Goal: Task Accomplishment & Management: Complete application form

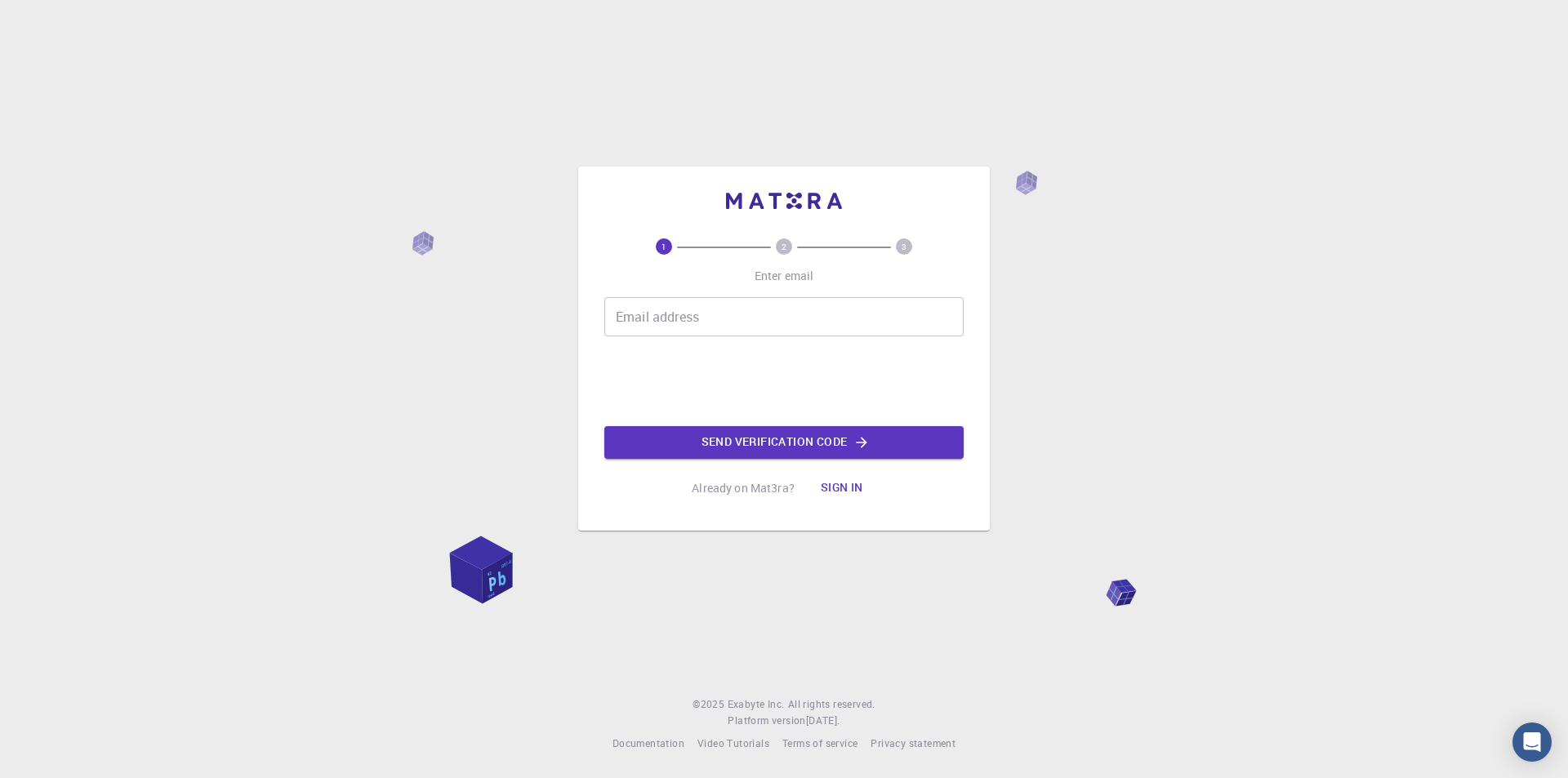
click at [698, 318] on input "Email address" at bounding box center [784, 317] width 359 height 39
type input "[EMAIL_ADDRESS][DOMAIN_NAME]"
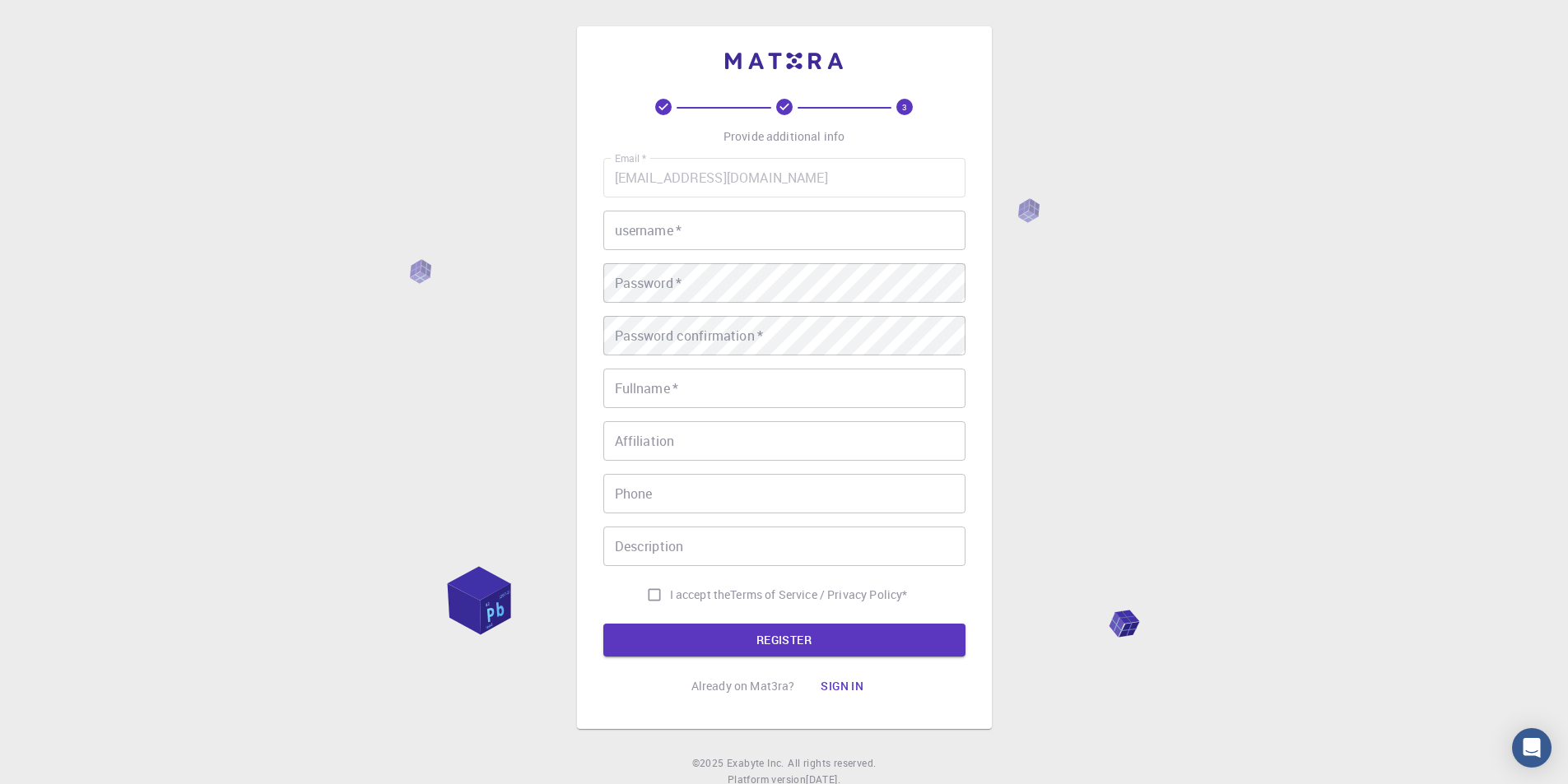
click at [671, 222] on input "username   *" at bounding box center [784, 231] width 362 height 40
type input "Y"
type input "YSSH"
click at [672, 390] on input "Fullname   *" at bounding box center [784, 389] width 362 height 40
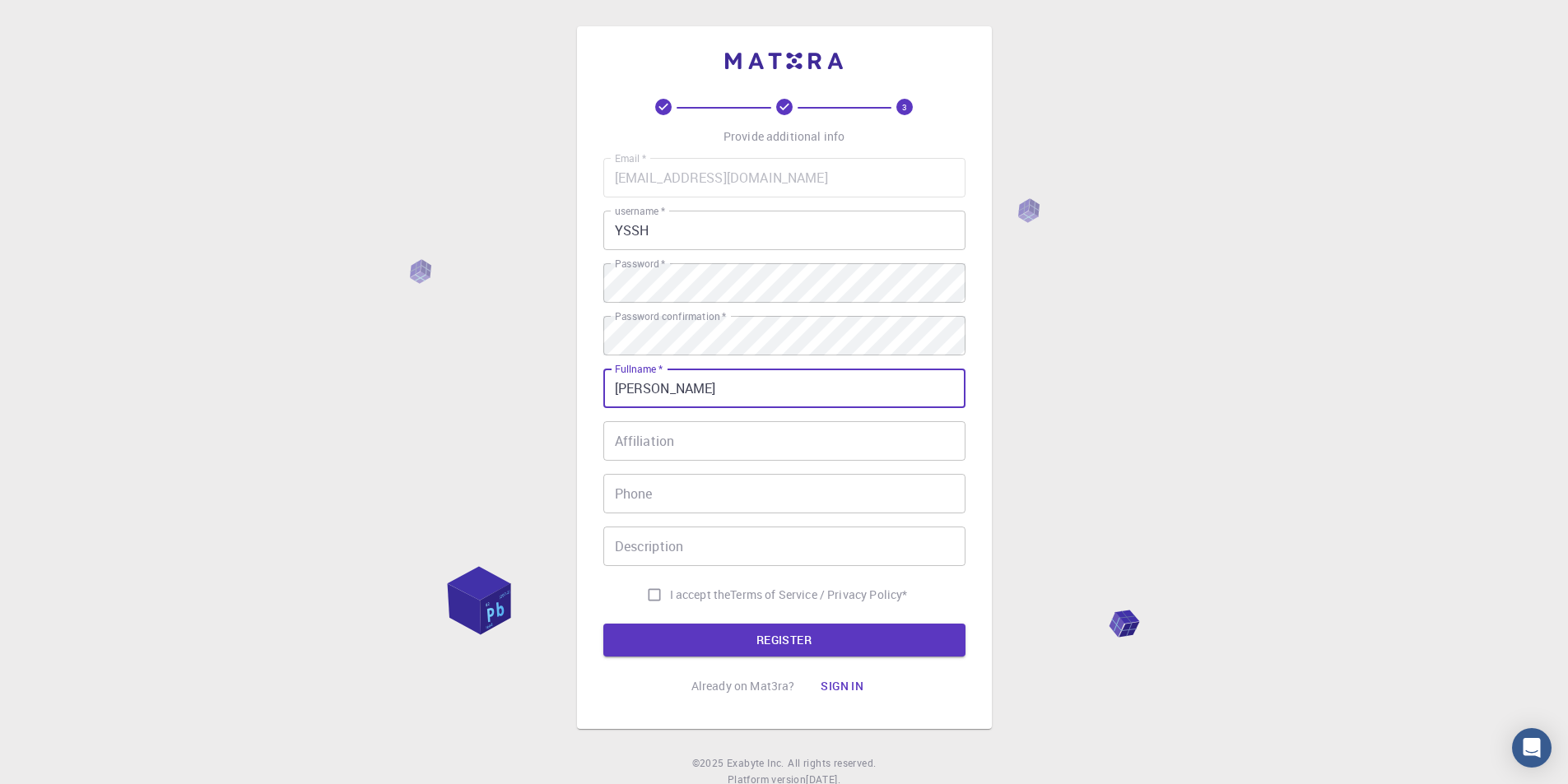
type input "[PERSON_NAME]"
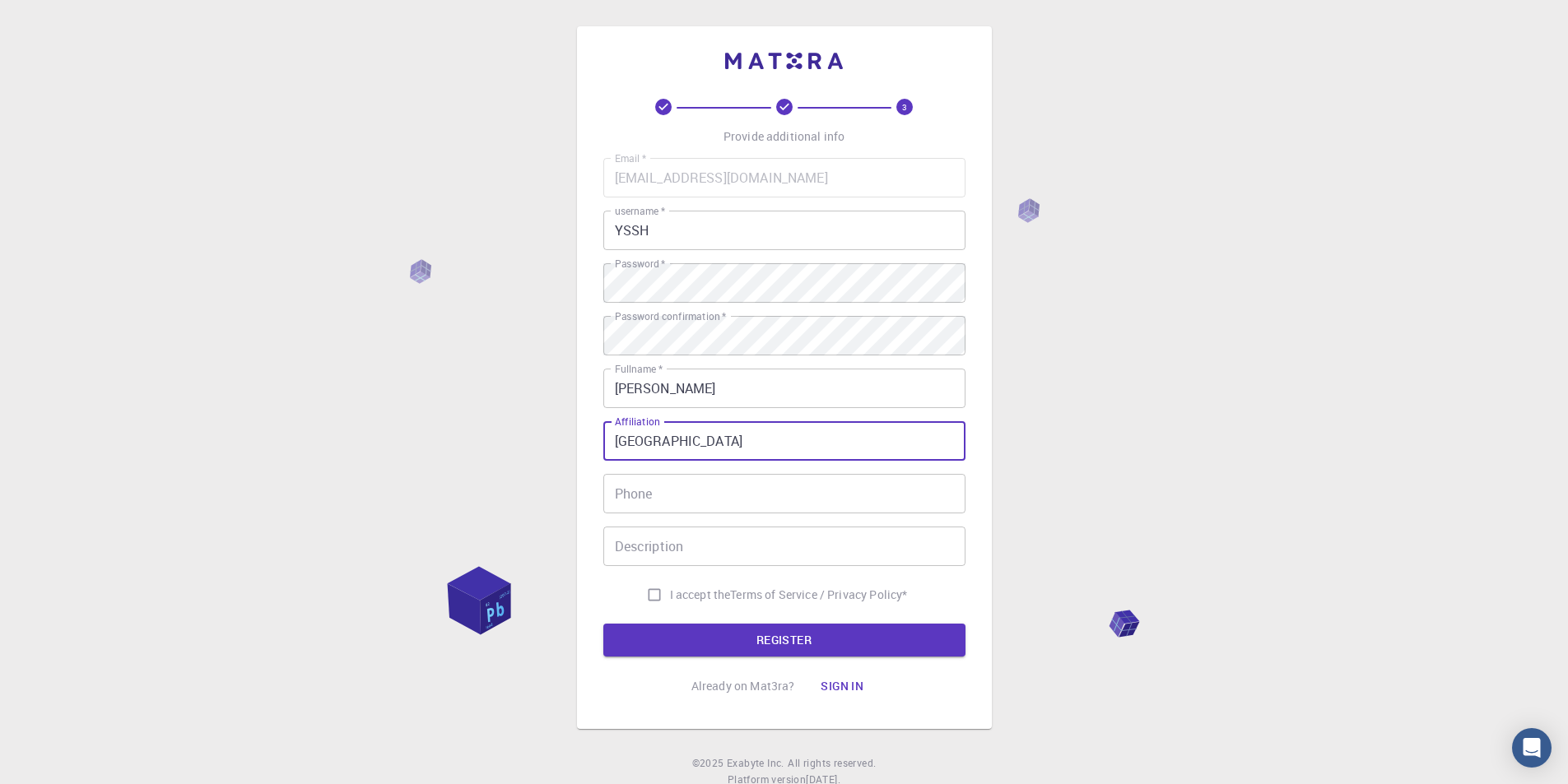
type input "[GEOGRAPHIC_DATA]"
click at [619, 602] on div "I accept the Terms of Service / Privacy Policy *" at bounding box center [784, 595] width 362 height 31
click at [745, 635] on button "REGISTER" at bounding box center [784, 640] width 362 height 33
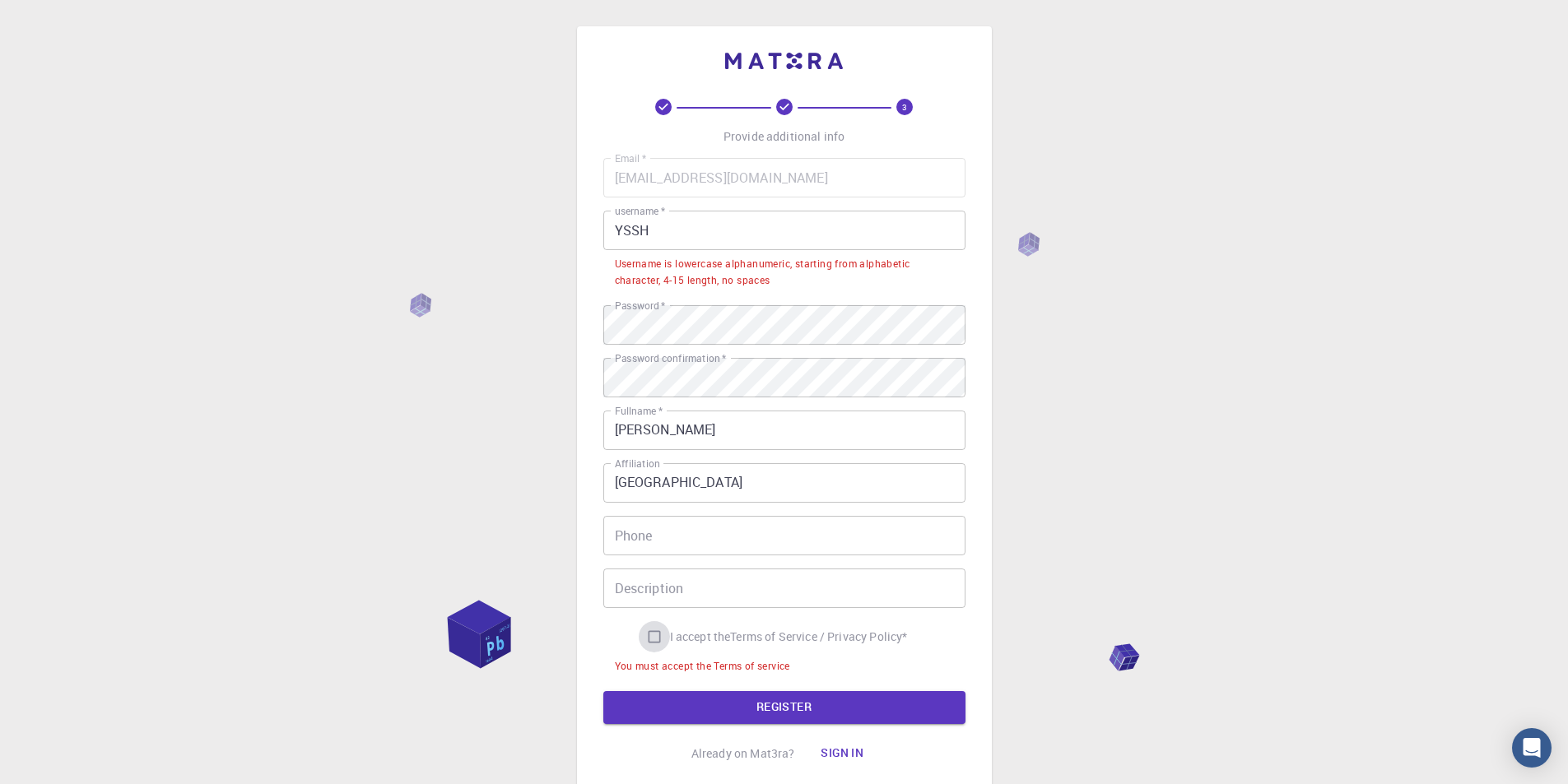
click at [653, 639] on input "I accept the Terms of Service / Privacy Policy *" at bounding box center [654, 636] width 31 height 31
checkbox input "true"
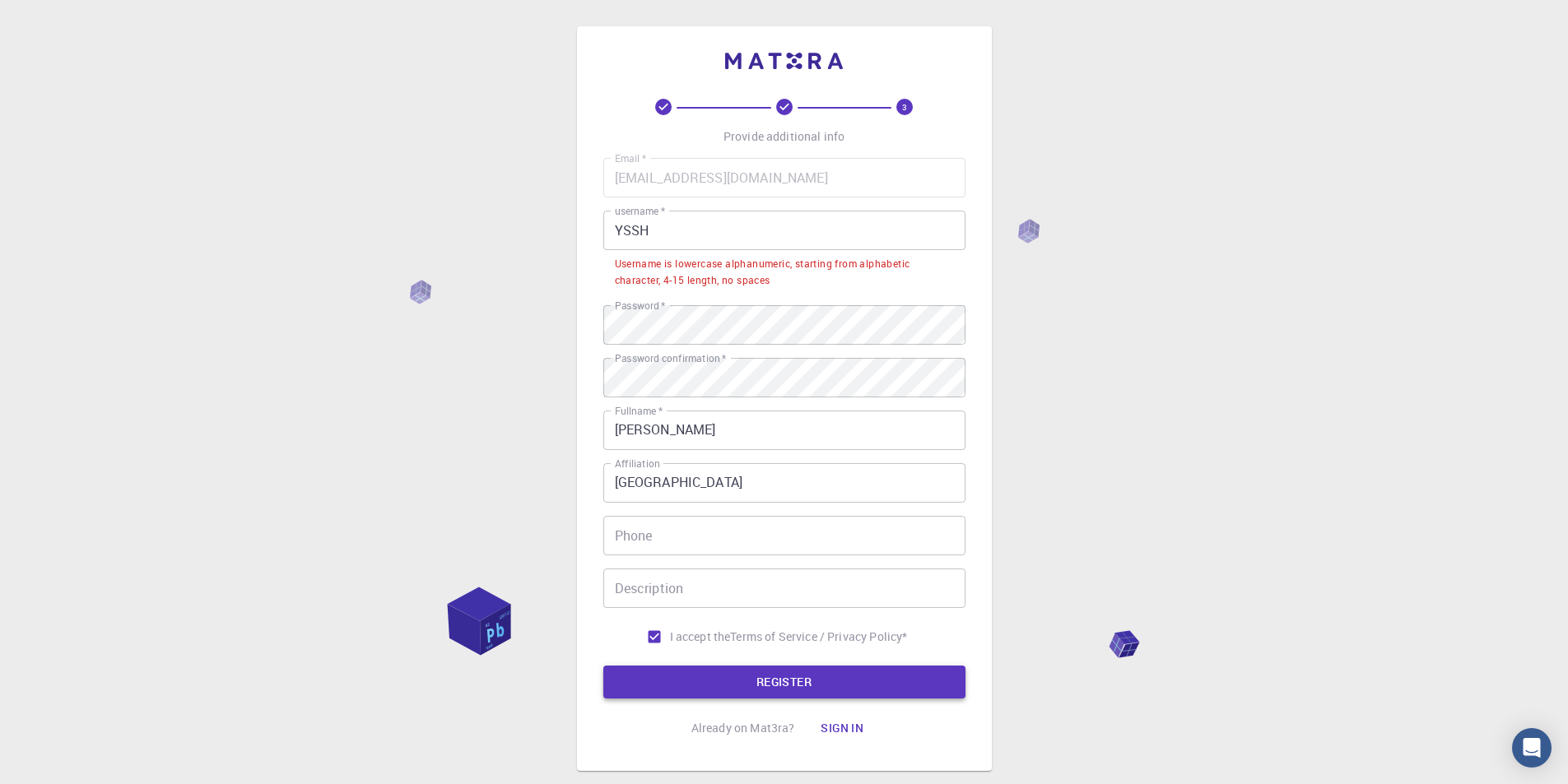
click at [789, 679] on button "REGISTER" at bounding box center [784, 682] width 362 height 33
drag, startPoint x: 718, startPoint y: 240, endPoint x: 529, endPoint y: 257, distance: 189.8
click at [529, 257] on div "3 Provide additional info Email   * [EMAIL_ADDRESS][DOMAIN_NAME] Email   * user…" at bounding box center [784, 439] width 1568 height 879
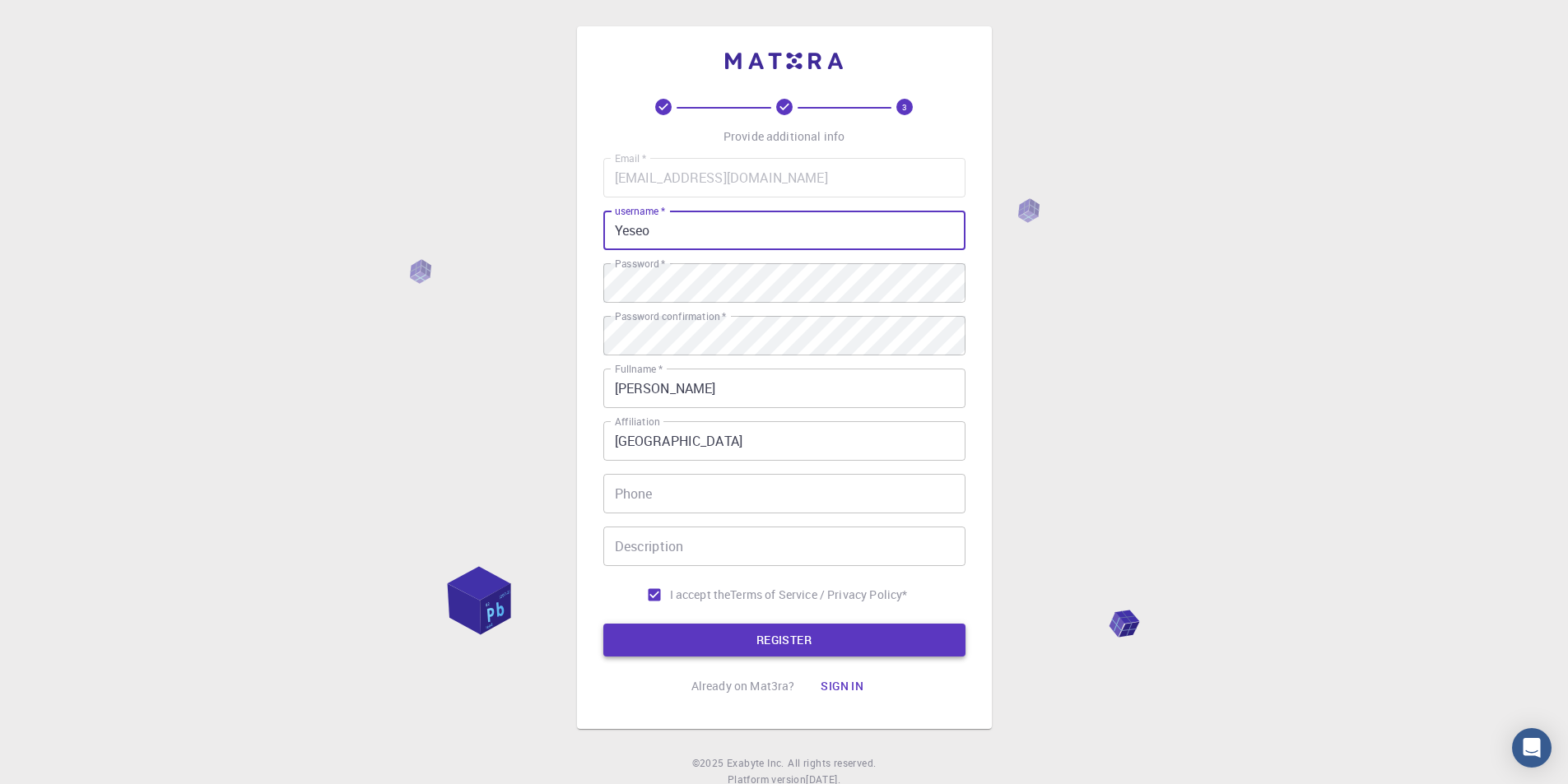
click at [759, 643] on button "REGISTER" at bounding box center [784, 640] width 362 height 33
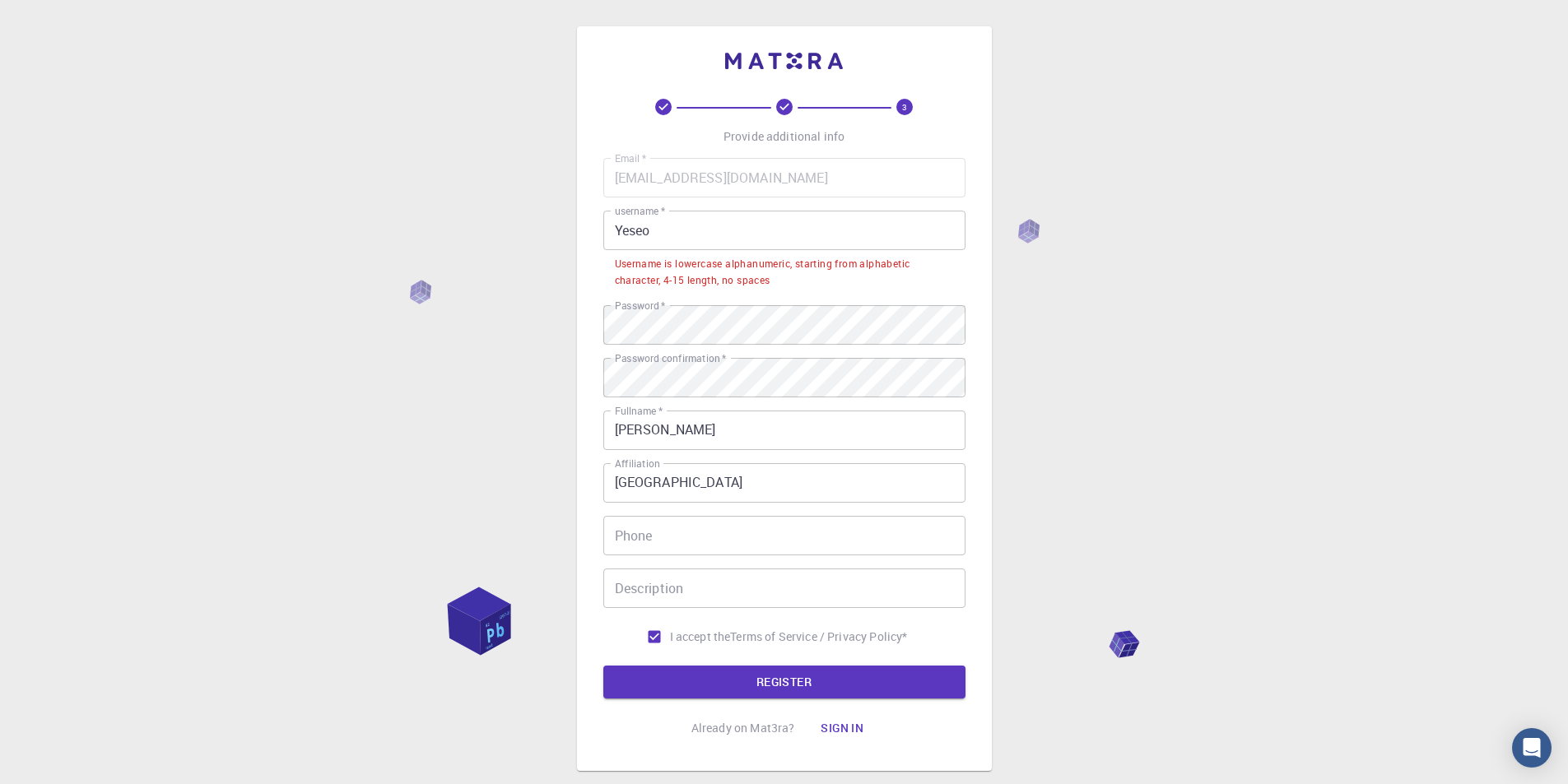
click at [730, 234] on input "Yeseo" at bounding box center [784, 231] width 362 height 40
click at [667, 237] on input "Yeseo" at bounding box center [784, 231] width 362 height 40
drag, startPoint x: 656, startPoint y: 227, endPoint x: 481, endPoint y: 253, distance: 176.9
click at [481, 253] on div "3 Provide additional info Email   * [EMAIL_ADDRESS][DOMAIN_NAME] Email   * user…" at bounding box center [784, 439] width 1568 height 879
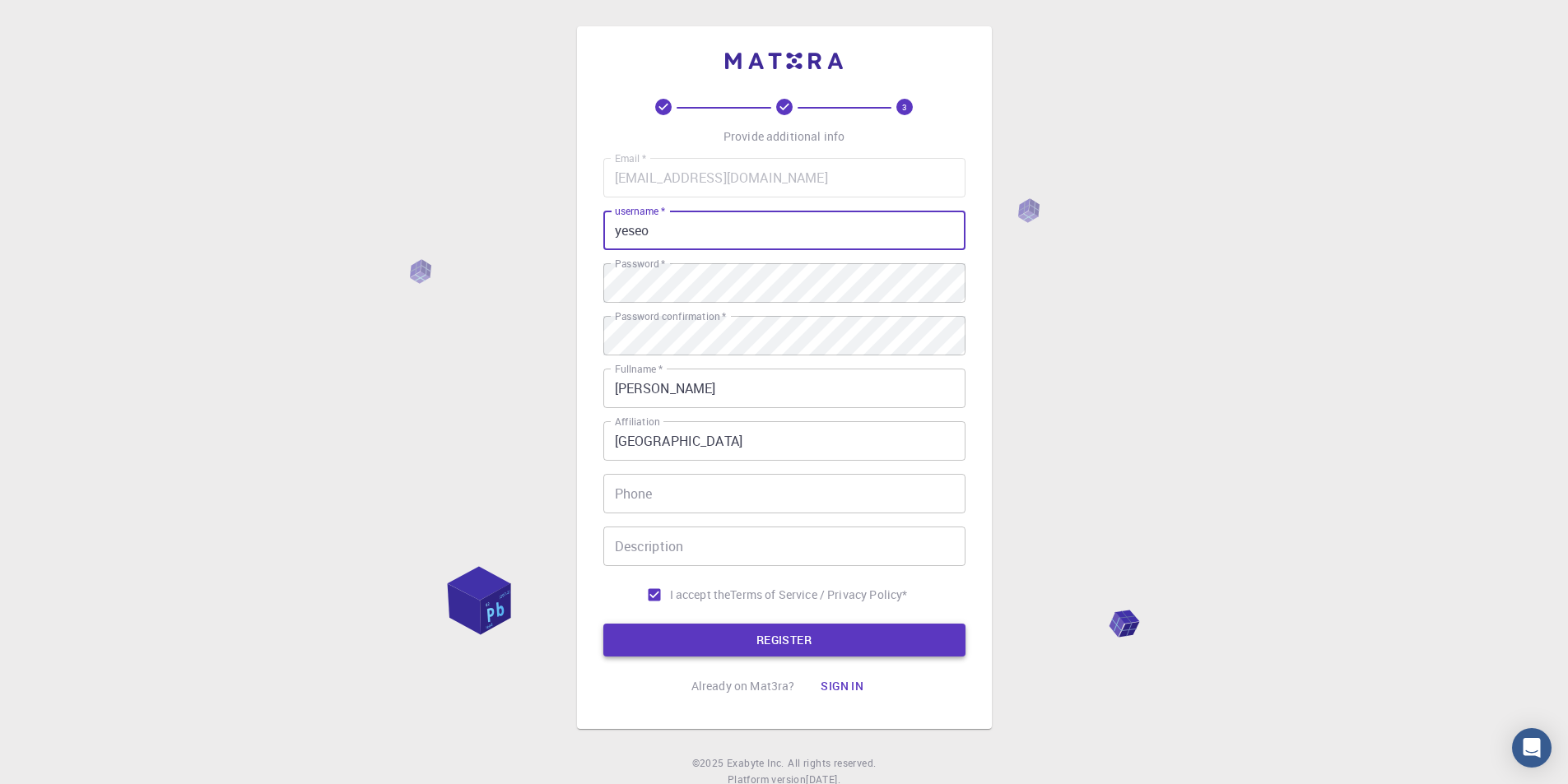
type input "yeseo"
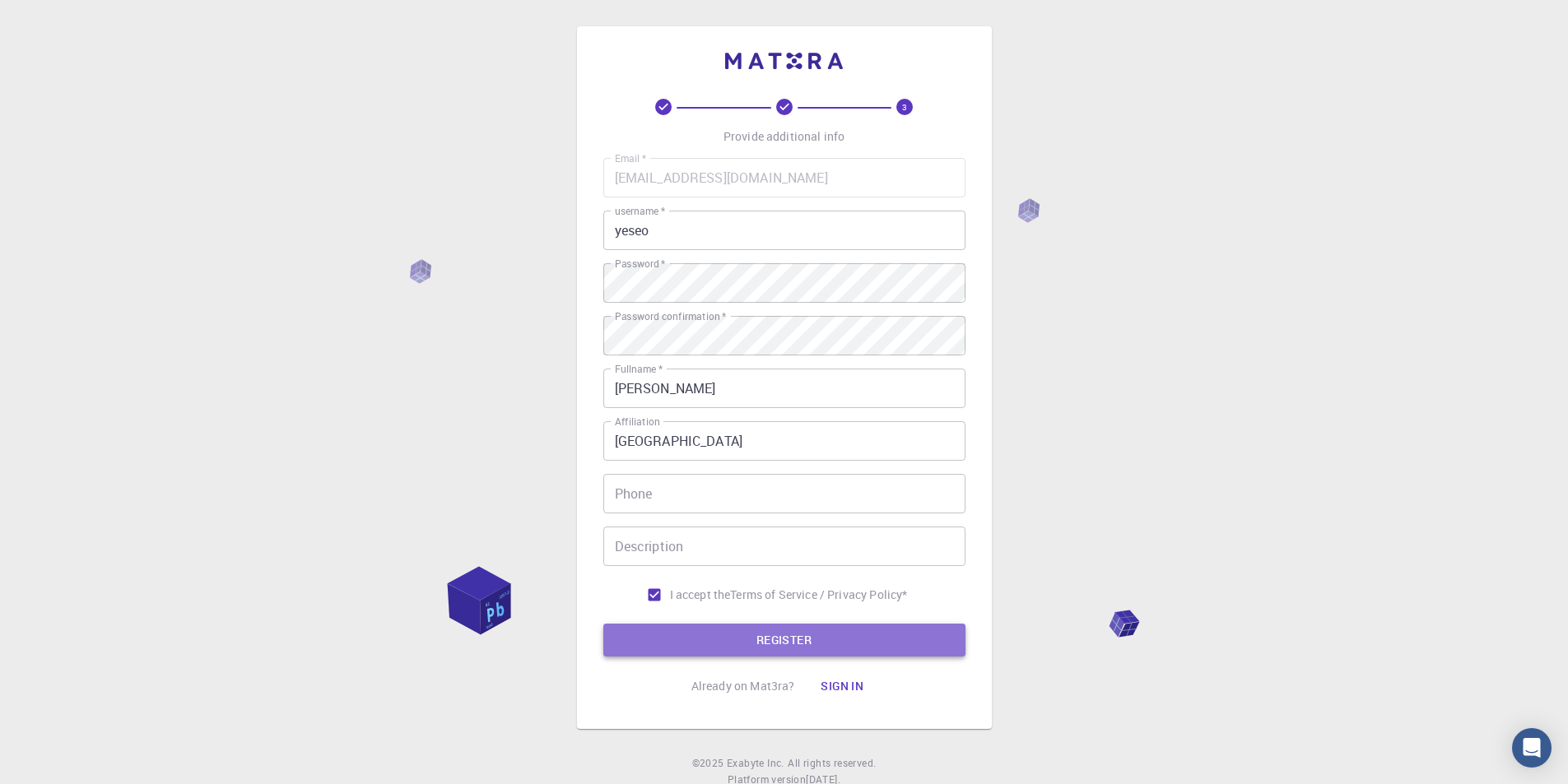
click at [809, 654] on button "REGISTER" at bounding box center [784, 640] width 362 height 33
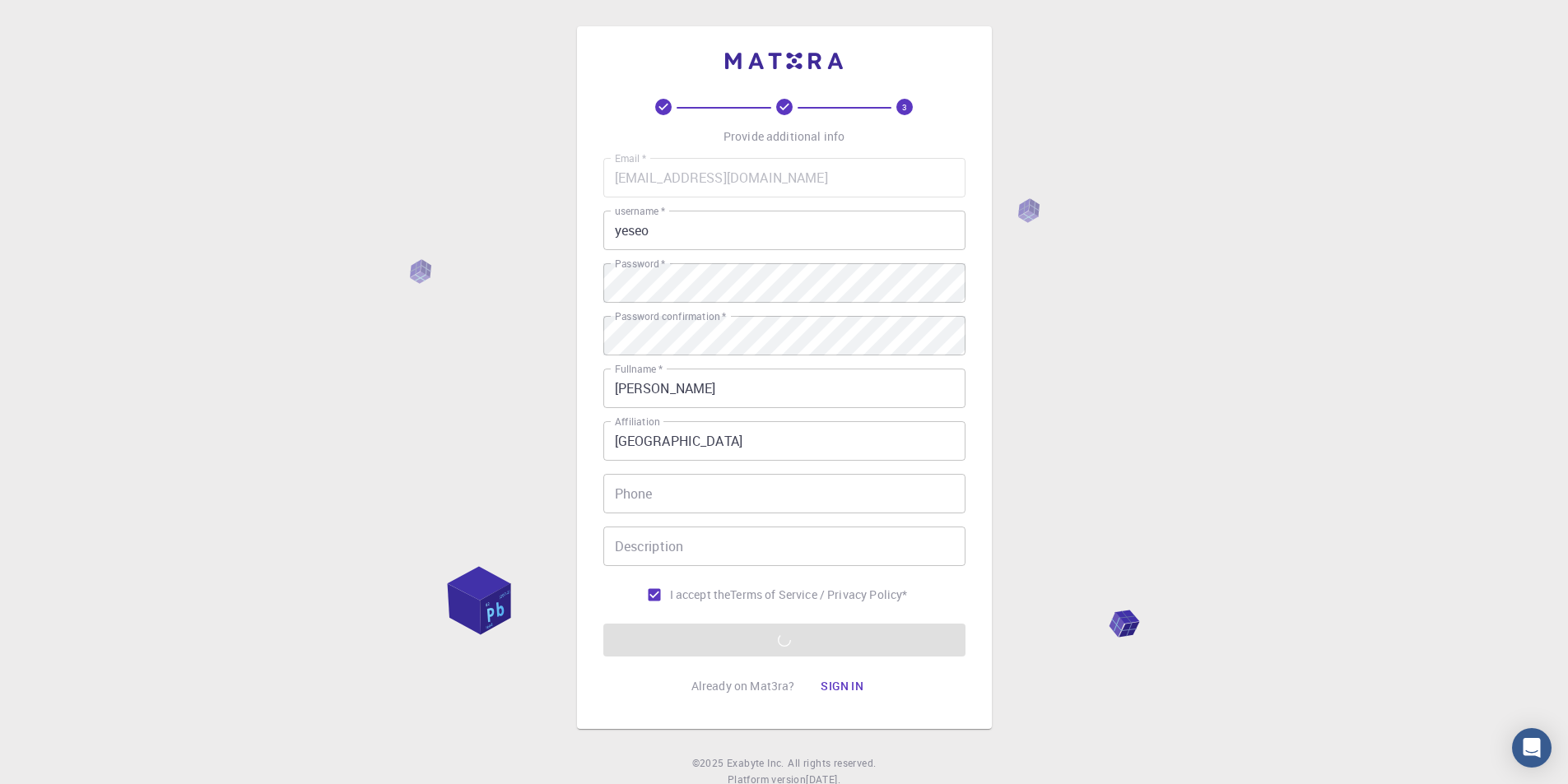
click at [1089, 502] on div "3 Provide additional info Email   * [EMAIL_ADDRESS][DOMAIN_NAME] Email   * user…" at bounding box center [784, 419] width 1568 height 838
click at [1260, 433] on div "3 Provide additional info Email   * [EMAIL_ADDRESS][DOMAIN_NAME] Email   * user…" at bounding box center [784, 419] width 1568 height 838
